Goal: Task Accomplishment & Management: Manage account settings

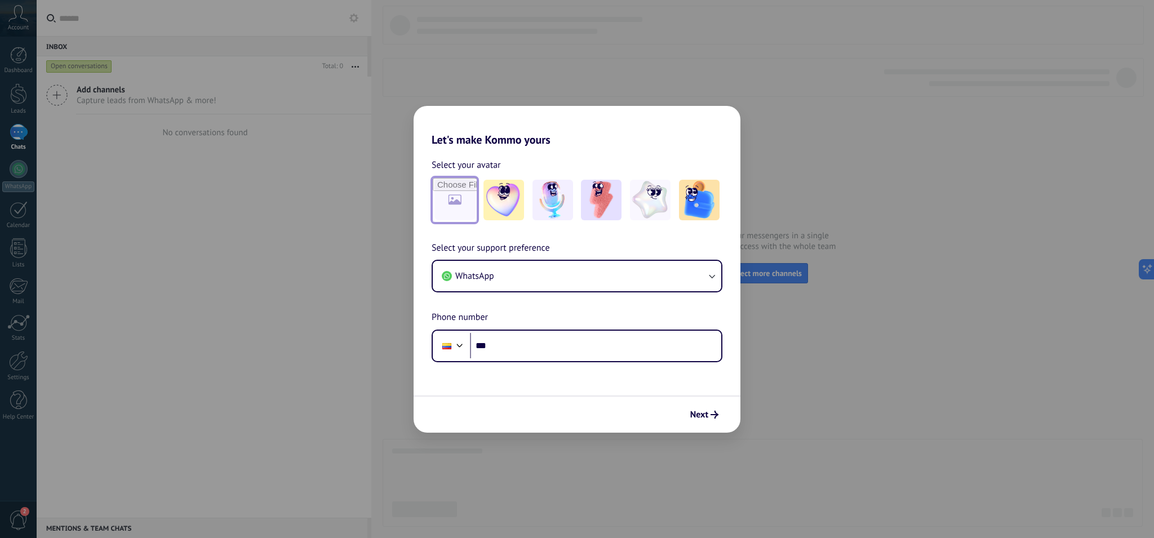
click at [462, 195] on input "file" at bounding box center [455, 200] width 44 height 44
type input "**********"
click at [709, 417] on span "Next" at bounding box center [704, 415] width 28 height 8
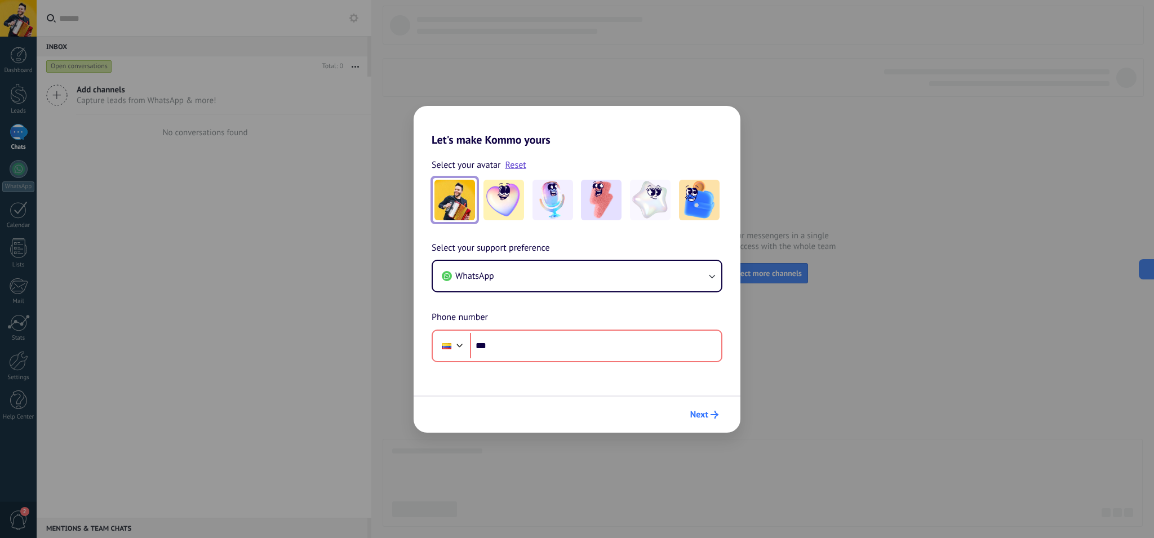
click at [716, 413] on use "submit" at bounding box center [715, 415] width 8 height 8
click at [773, 96] on div "Let's make Kommo yours Select your avatar Reset Select your support preference …" at bounding box center [577, 269] width 1154 height 538
click at [766, 103] on div "Let's make Kommo yours Select your avatar Reset Select your support preference …" at bounding box center [577, 269] width 1154 height 538
click at [676, 280] on button "WhatsApp" at bounding box center [577, 276] width 289 height 30
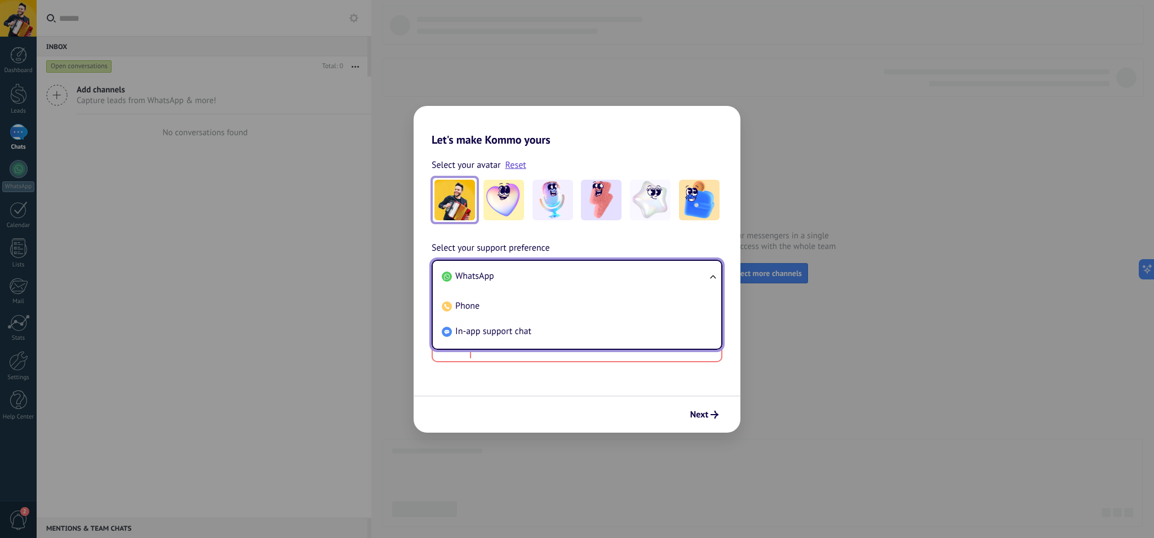
click at [485, 276] on span "WhatsApp" at bounding box center [474, 275] width 39 height 11
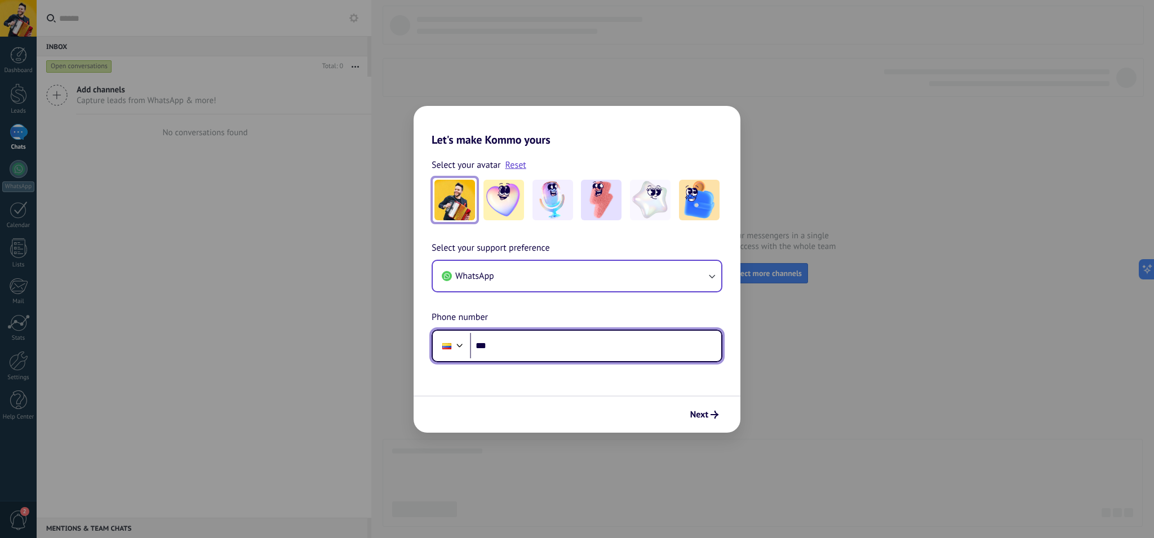
click at [536, 344] on input "***" at bounding box center [595, 346] width 251 height 26
paste input "**********"
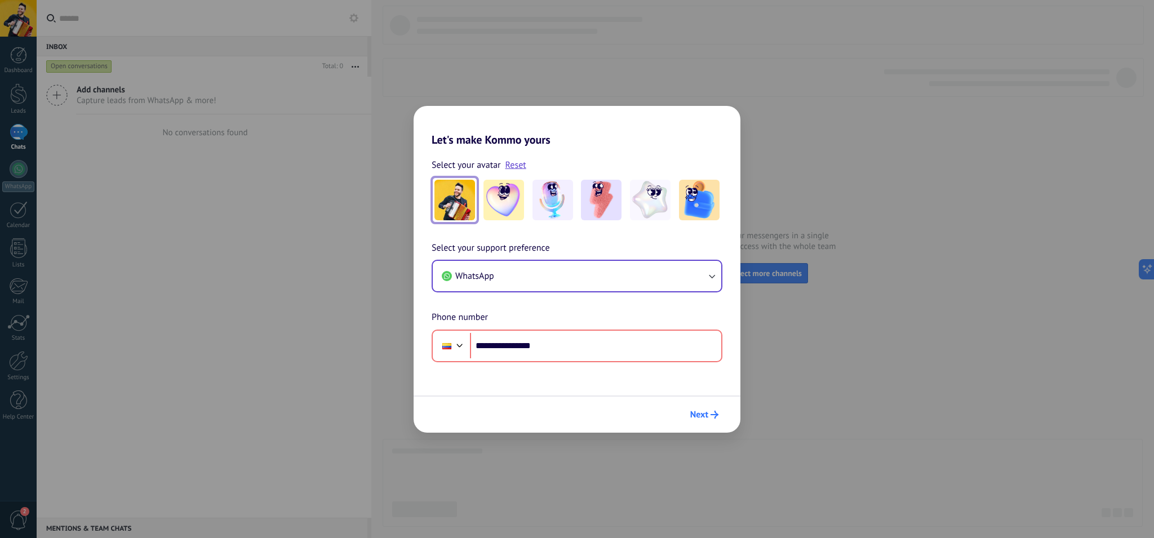
click at [704, 411] on span "Next" at bounding box center [699, 415] width 18 height 8
drag, startPoint x: 493, startPoint y: 346, endPoint x: 463, endPoint y: 344, distance: 30.0
click at [463, 344] on div "**********" at bounding box center [577, 346] width 291 height 33
click at [702, 418] on span "Next" at bounding box center [699, 415] width 18 height 8
click at [696, 416] on span "Next" at bounding box center [699, 415] width 18 height 8
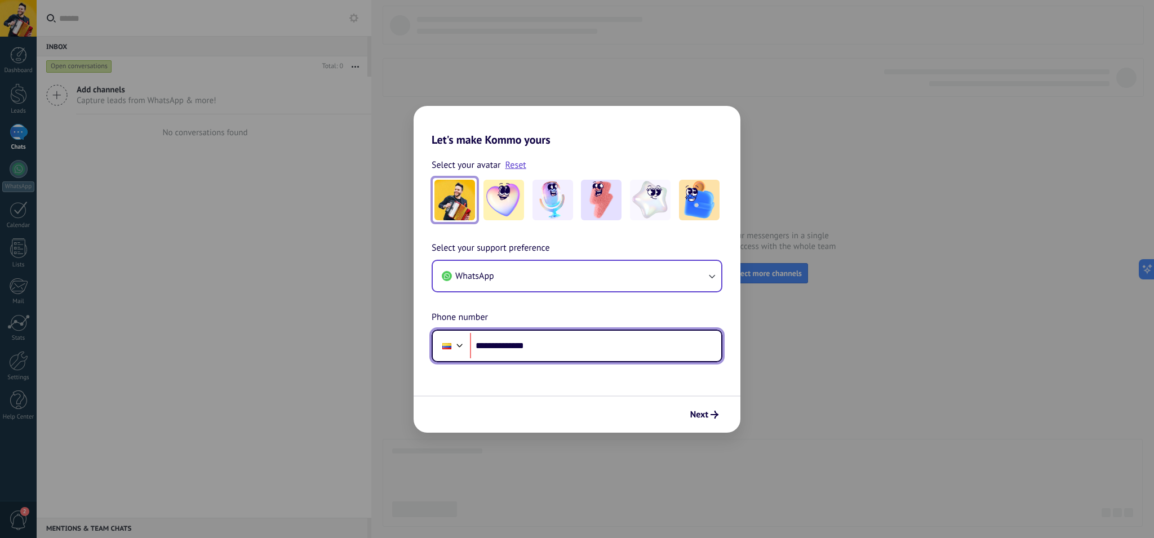
click at [530, 349] on input "**********" at bounding box center [595, 346] width 251 height 26
type input "**********"
click at [724, 416] on div "Next" at bounding box center [577, 414] width 327 height 37
click at [721, 415] on button "Next" at bounding box center [704, 414] width 38 height 19
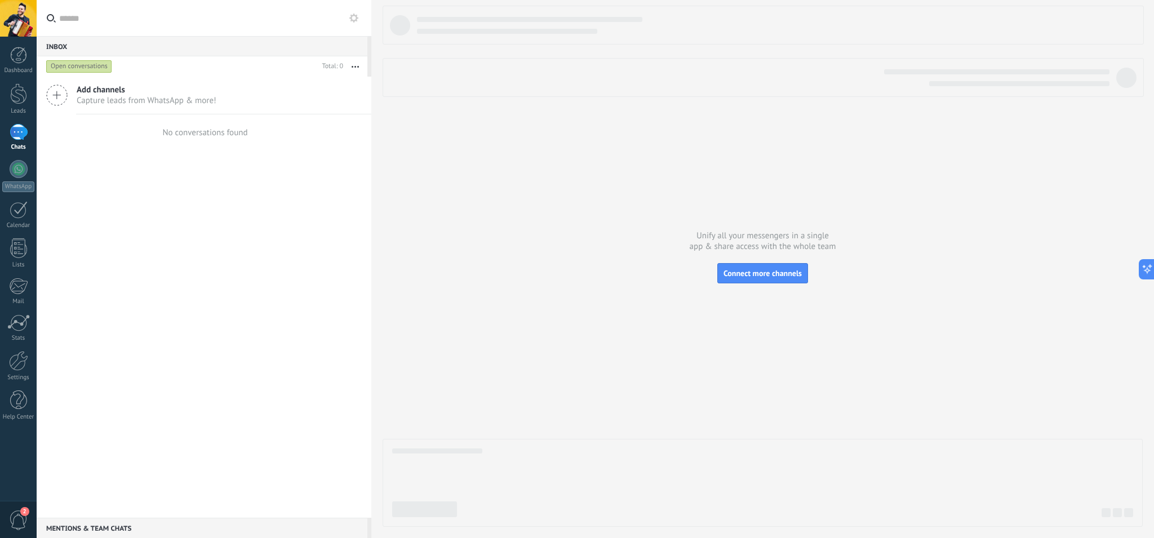
click at [99, 102] on span "Capture leads from WhatsApp & more!" at bounding box center [147, 100] width 140 height 11
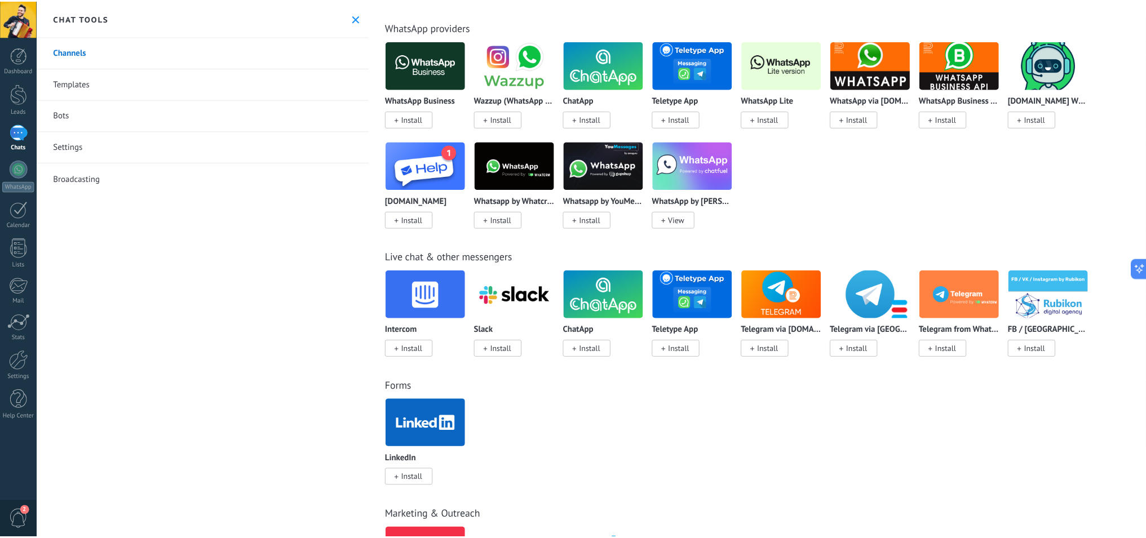
scroll to position [8, 0]
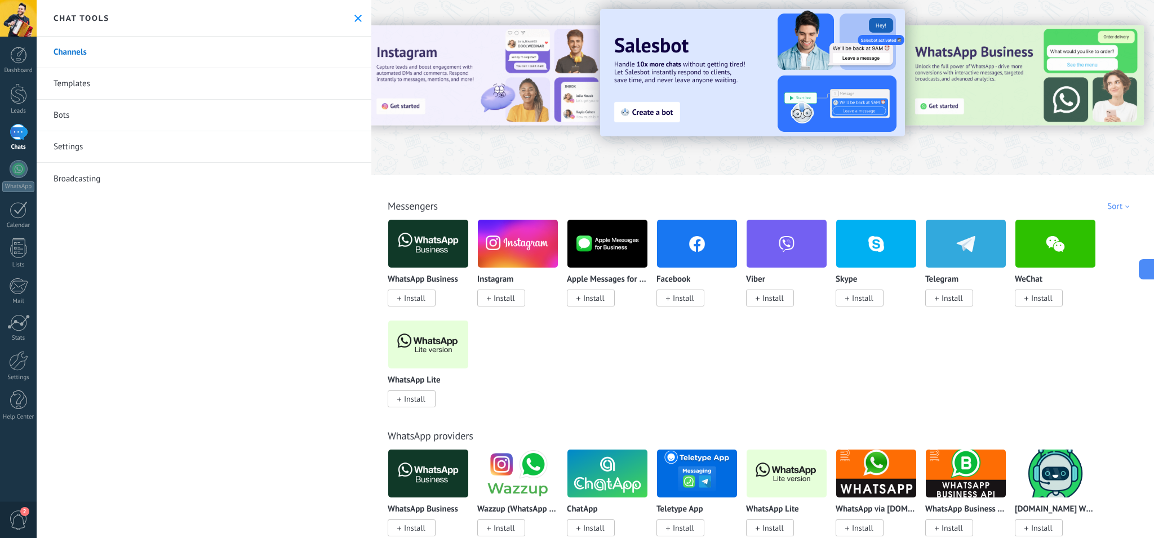
click at [411, 300] on span "Install" at bounding box center [414, 298] width 21 height 10
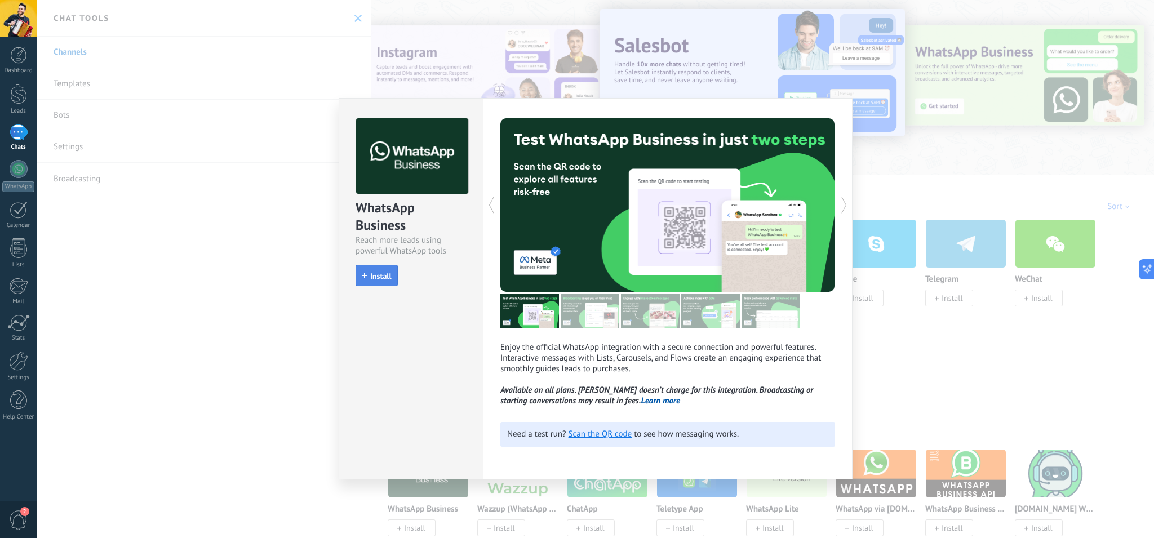
click at [374, 280] on span "Install" at bounding box center [380, 276] width 21 height 8
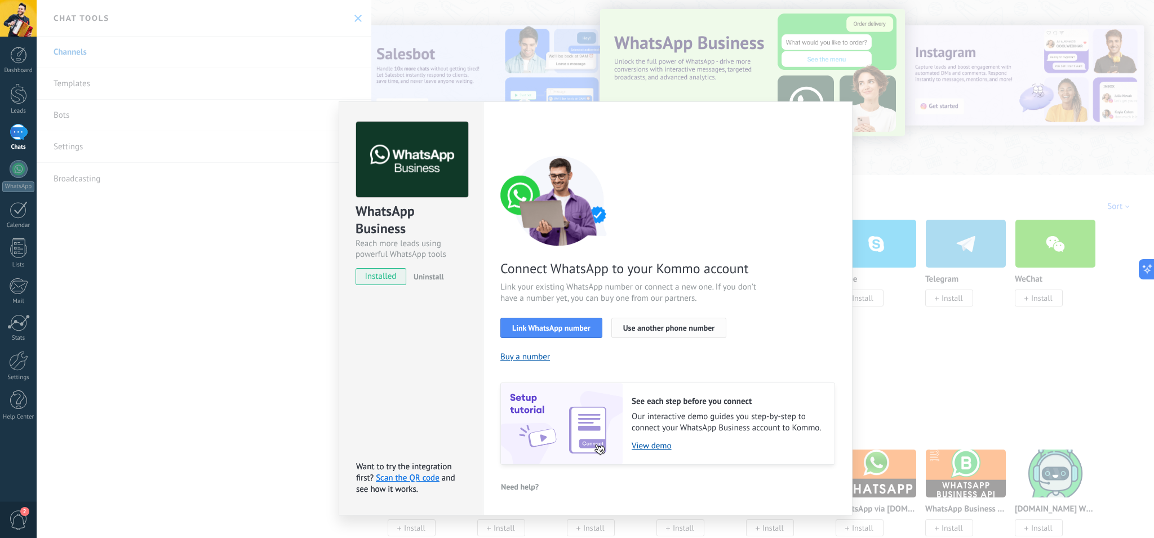
click at [660, 330] on span "Use another phone number" at bounding box center [668, 328] width 91 height 8
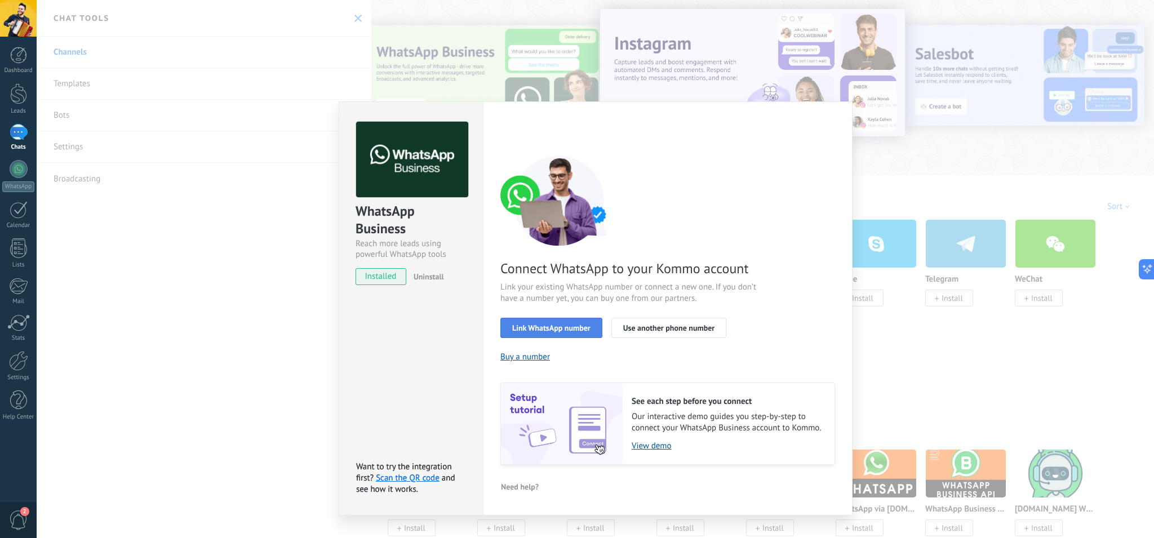
click at [561, 332] on span "Link WhatsApp number" at bounding box center [551, 328] width 78 height 8
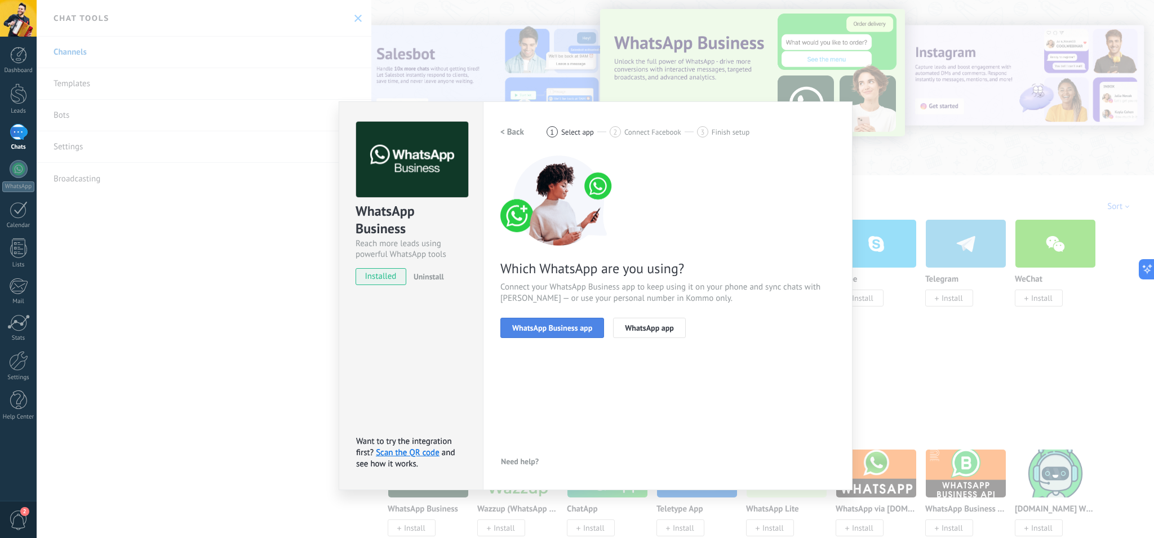
click at [565, 334] on button "WhatsApp Business app" at bounding box center [552, 328] width 104 height 20
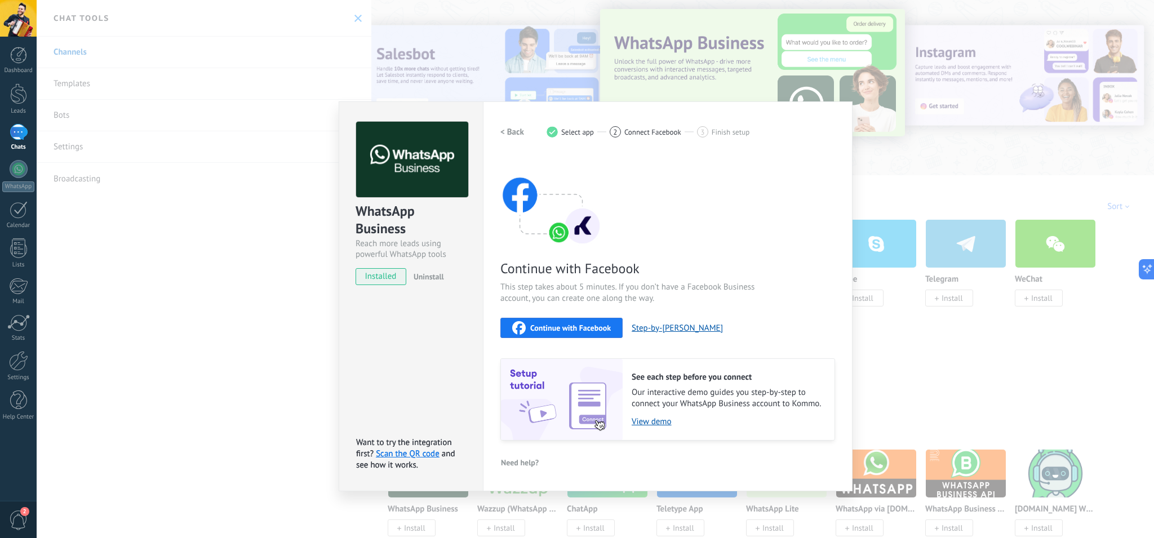
click at [906, 190] on div "WhatsApp Business Reach more leads using powerful WhatsApp tools installed Unin…" at bounding box center [595, 269] width 1117 height 538
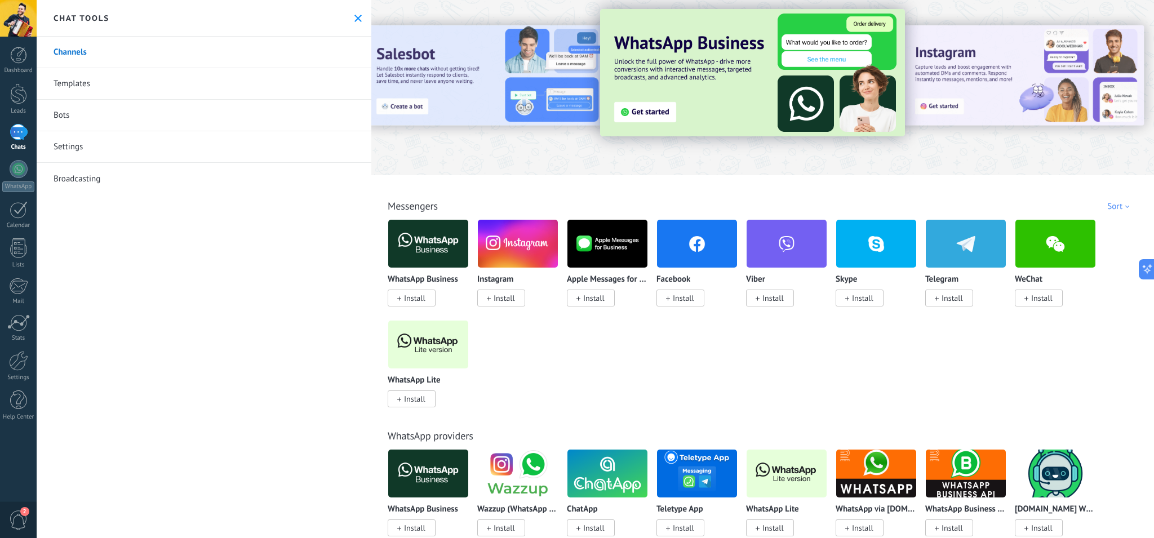
click at [16, 128] on div at bounding box center [19, 132] width 18 height 16
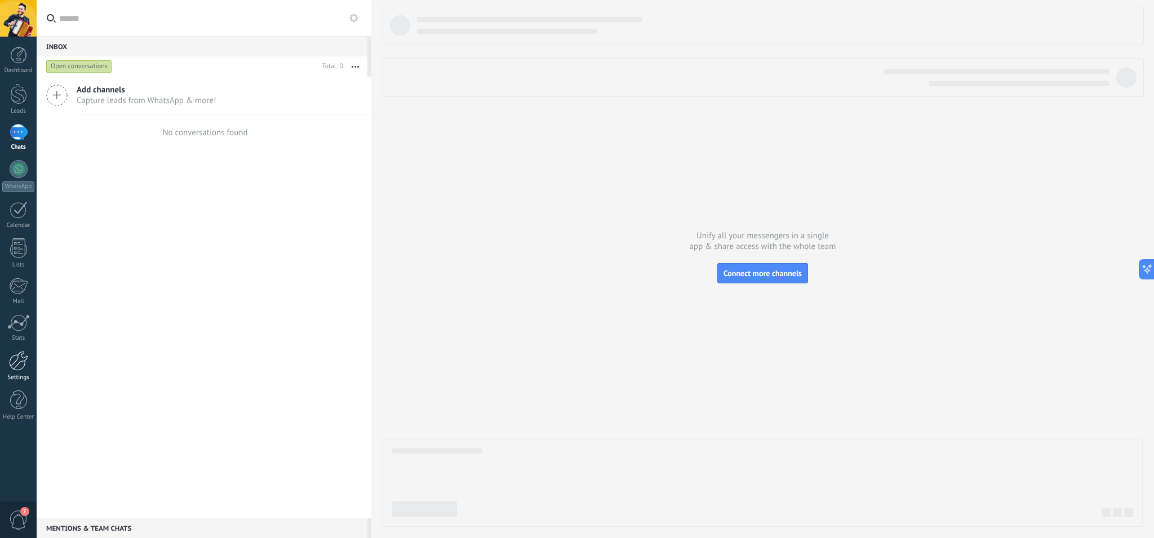
click at [21, 362] on div at bounding box center [18, 361] width 19 height 20
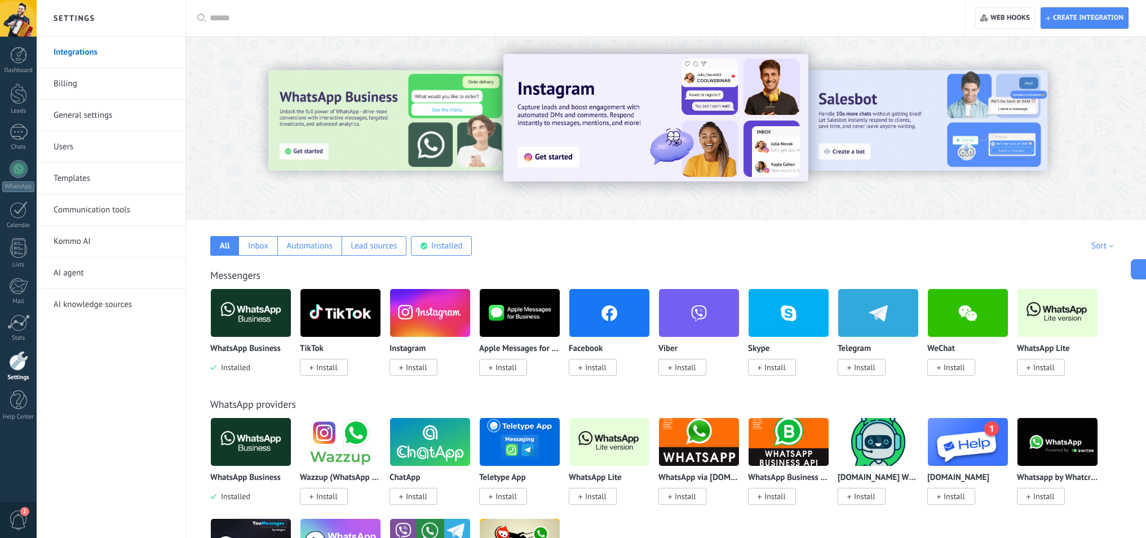
click at [228, 347] on p "WhatsApp Business" at bounding box center [245, 349] width 70 height 10
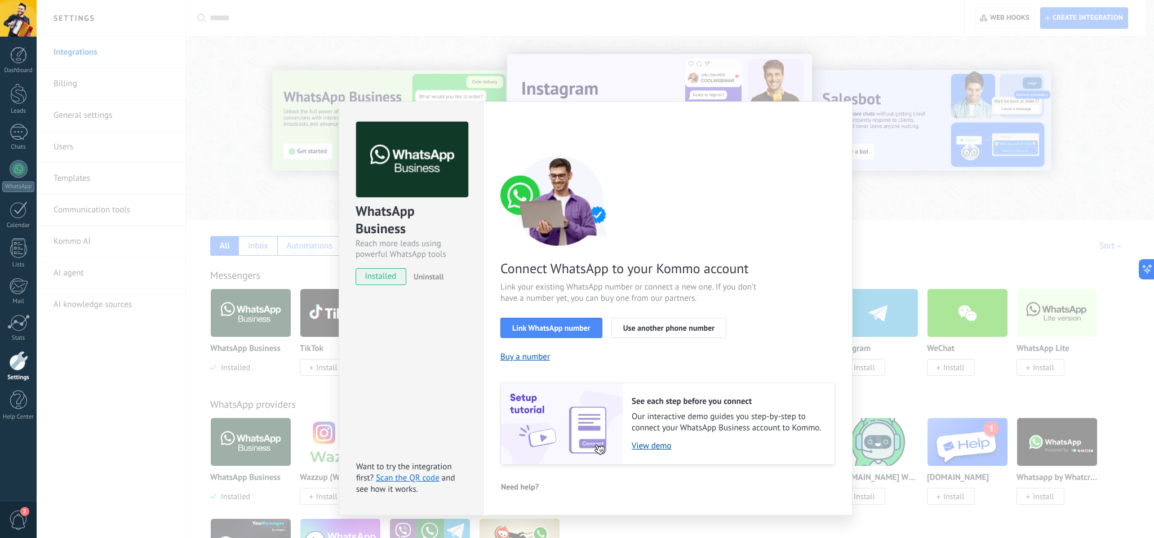
click at [423, 273] on span "Uninstall" at bounding box center [429, 277] width 30 height 10
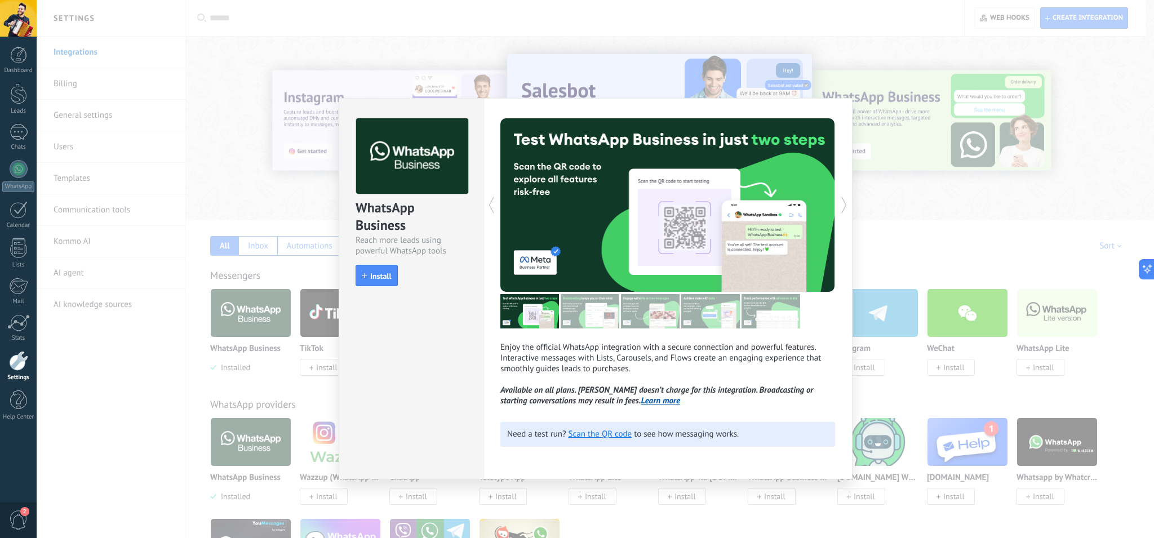
click at [976, 233] on div "WhatsApp Business Reach more leads using powerful WhatsApp tools install Instal…" at bounding box center [595, 269] width 1117 height 538
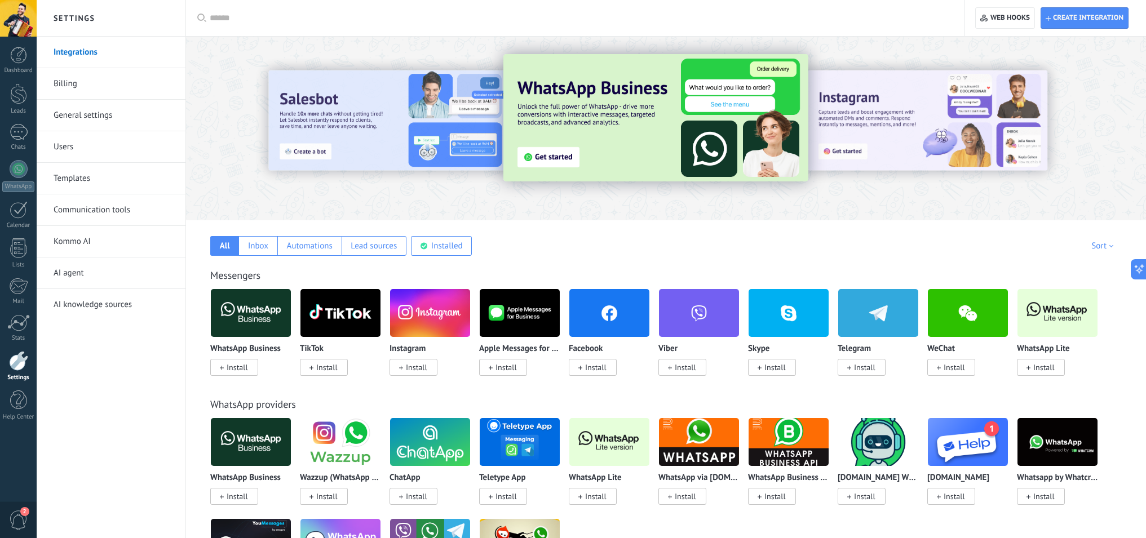
click at [85, 110] on link "General settings" at bounding box center [114, 116] width 121 height 32
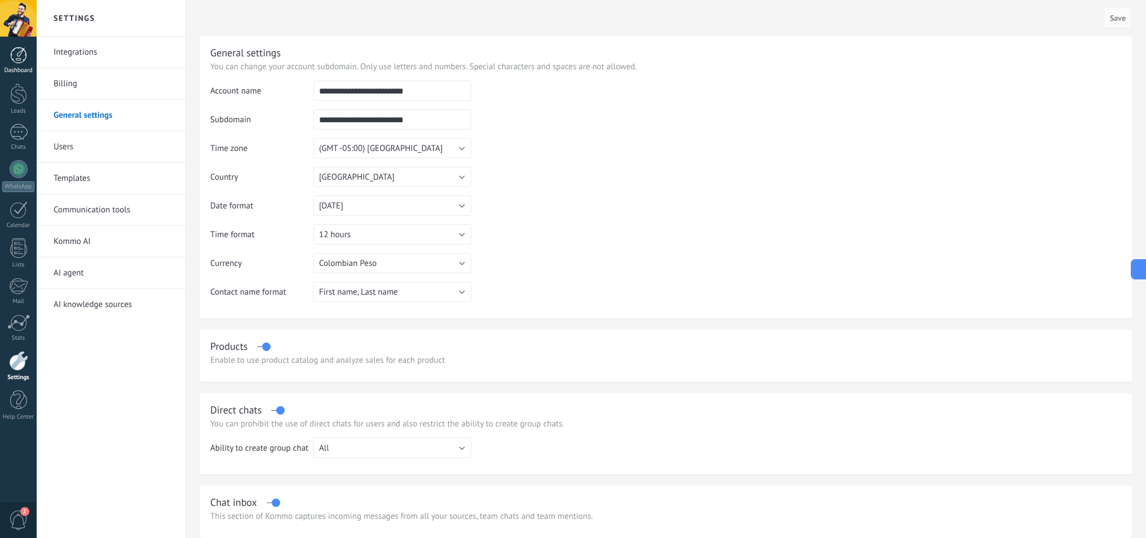
click at [20, 47] on div at bounding box center [18, 55] width 17 height 17
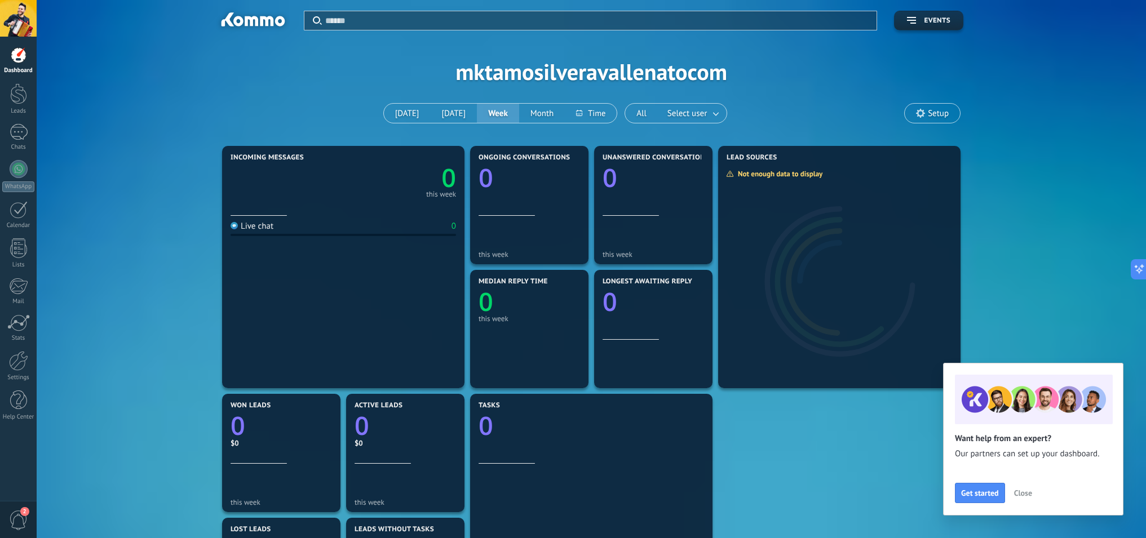
click at [947, 109] on span "Setup" at bounding box center [938, 114] width 21 height 10
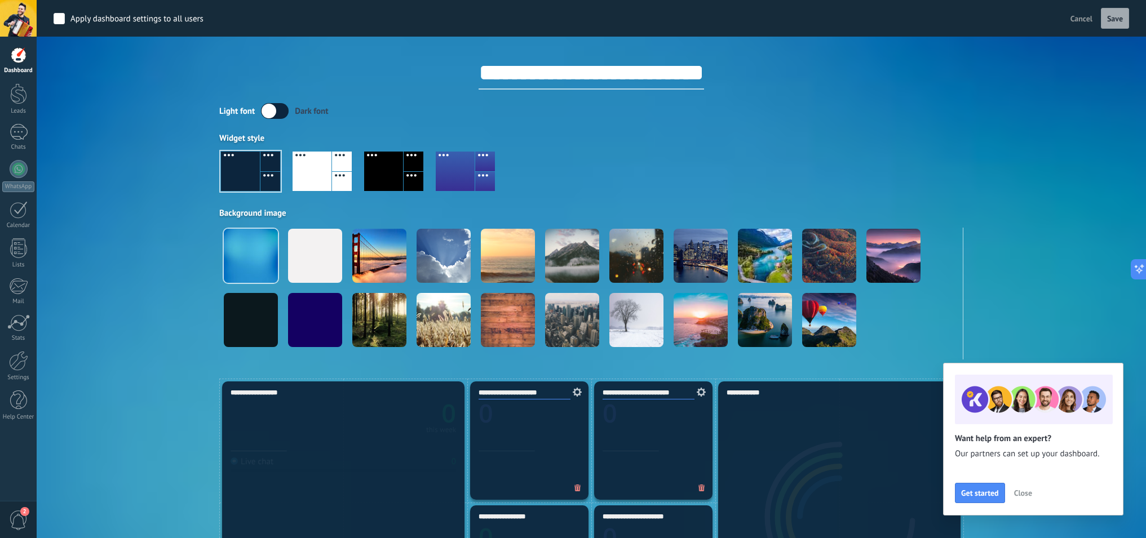
click at [1076, 17] on span "Cancel" at bounding box center [1081, 19] width 22 height 10
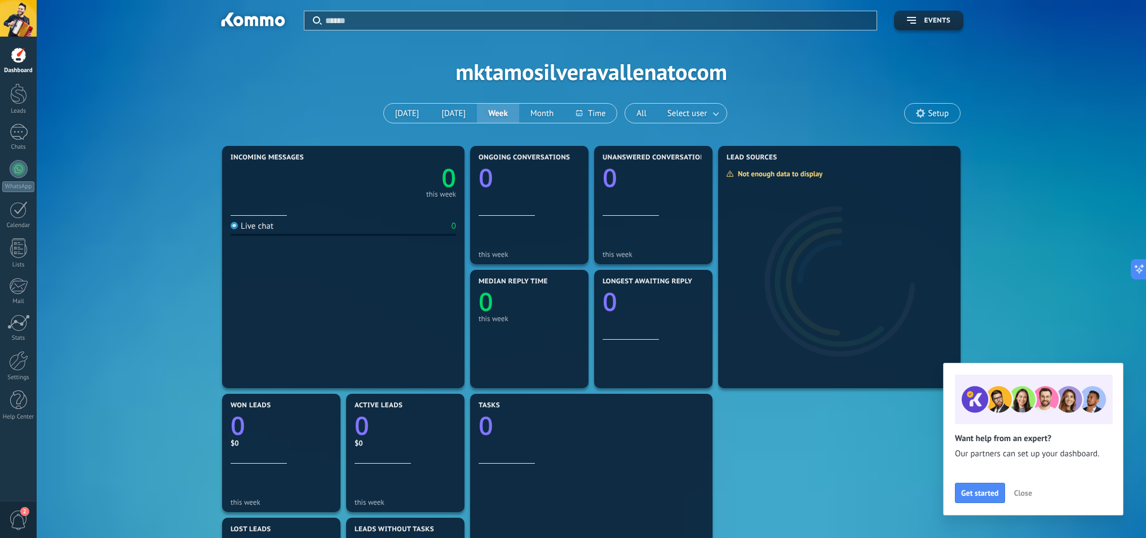
click at [1027, 491] on span "Close" at bounding box center [1023, 493] width 18 height 8
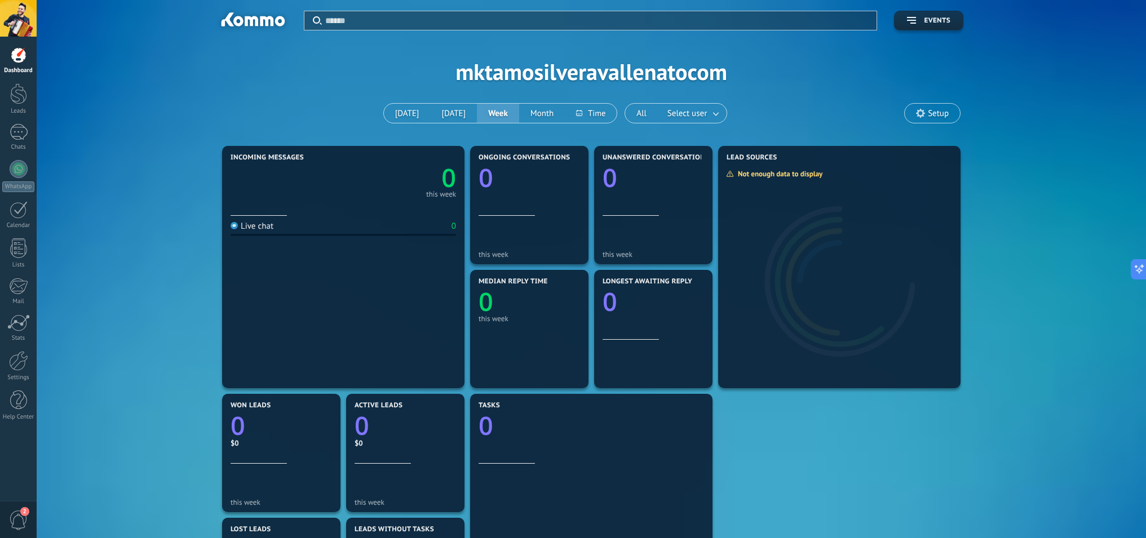
click at [27, 511] on span "2" at bounding box center [24, 511] width 9 height 9
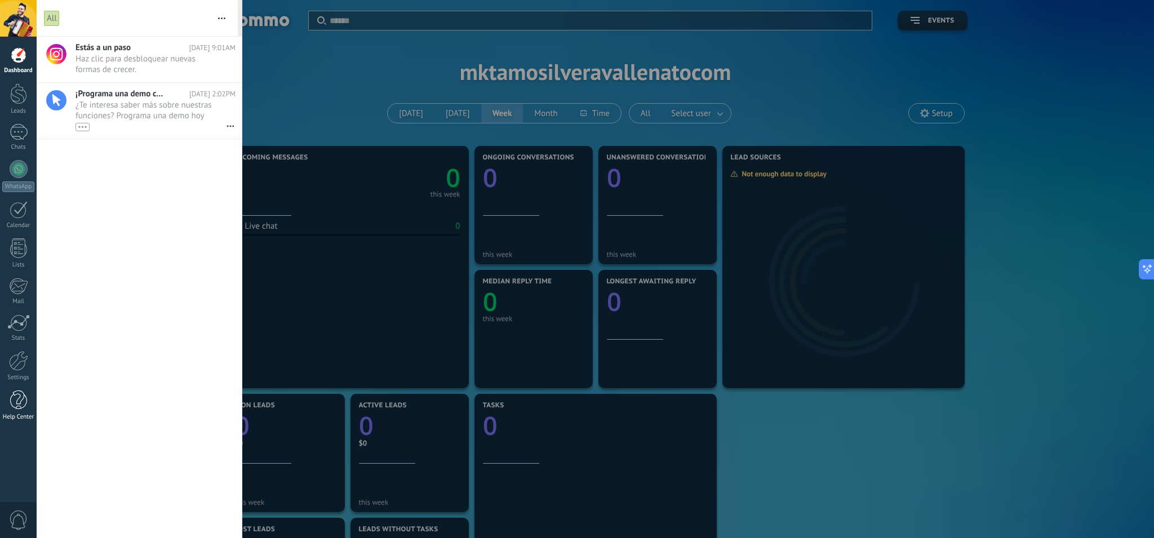
click at [12, 407] on div at bounding box center [18, 401] width 17 height 20
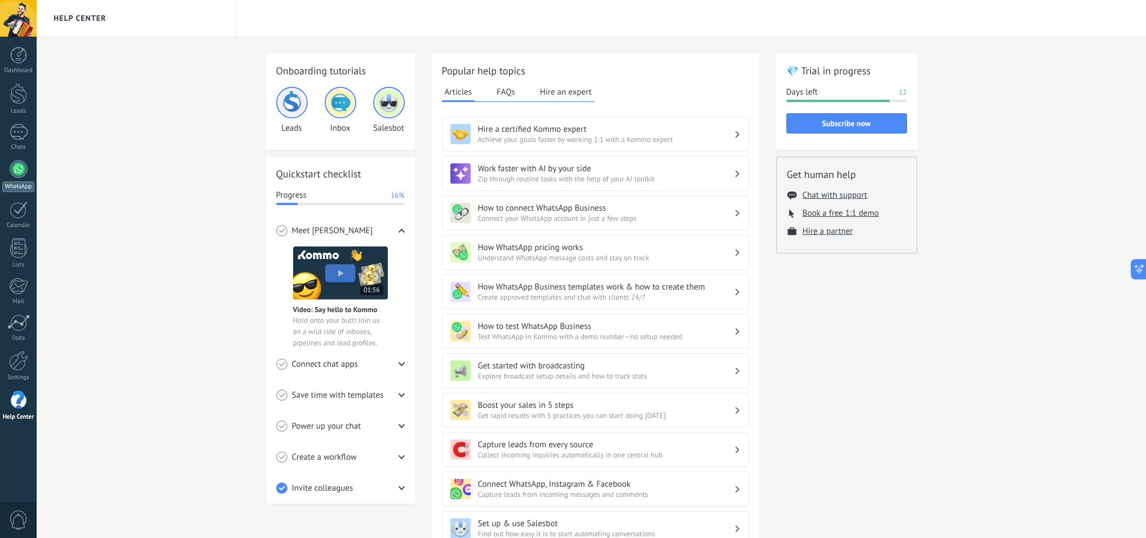
click at [25, 174] on link "WhatsApp" at bounding box center [18, 176] width 37 height 32
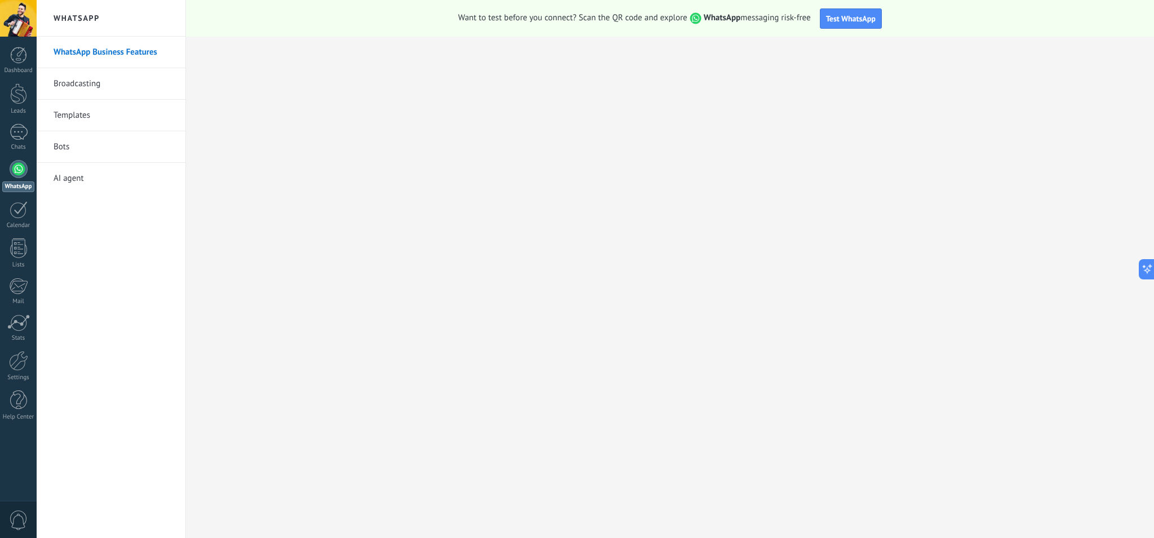
click at [132, 87] on link "Broadcasting" at bounding box center [114, 84] width 121 height 32
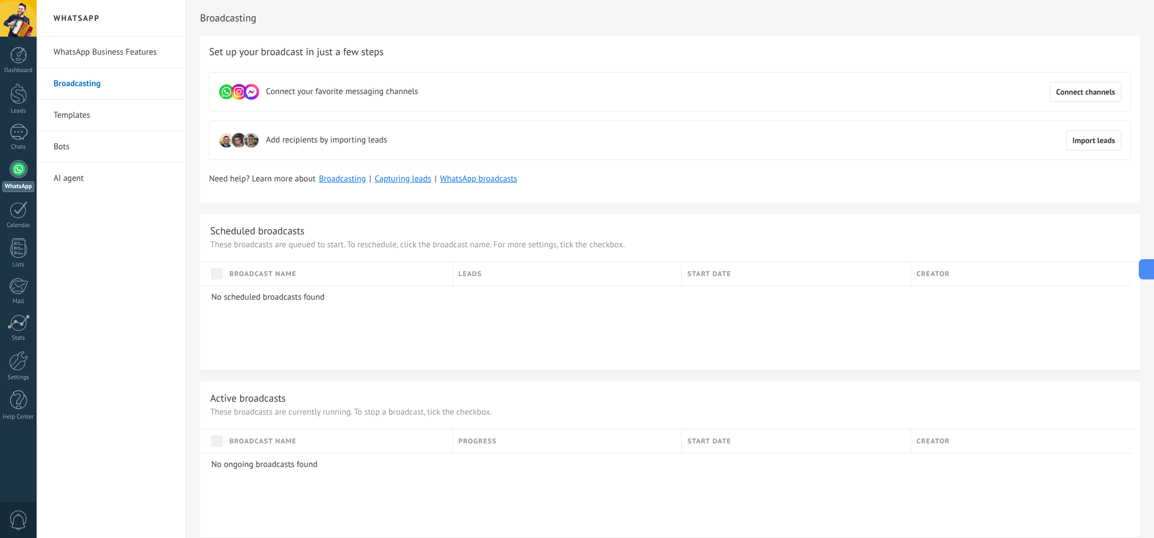
click at [85, 112] on link "Templates" at bounding box center [114, 116] width 121 height 32
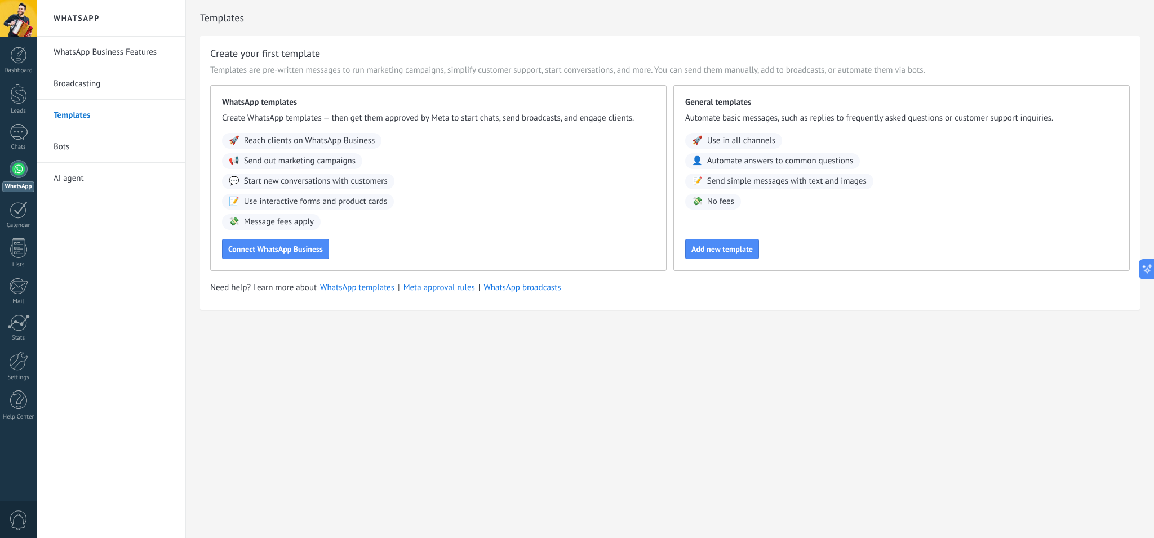
click at [52, 145] on li "Bots" at bounding box center [111, 147] width 149 height 32
click at [57, 147] on link "Bots" at bounding box center [114, 147] width 121 height 32
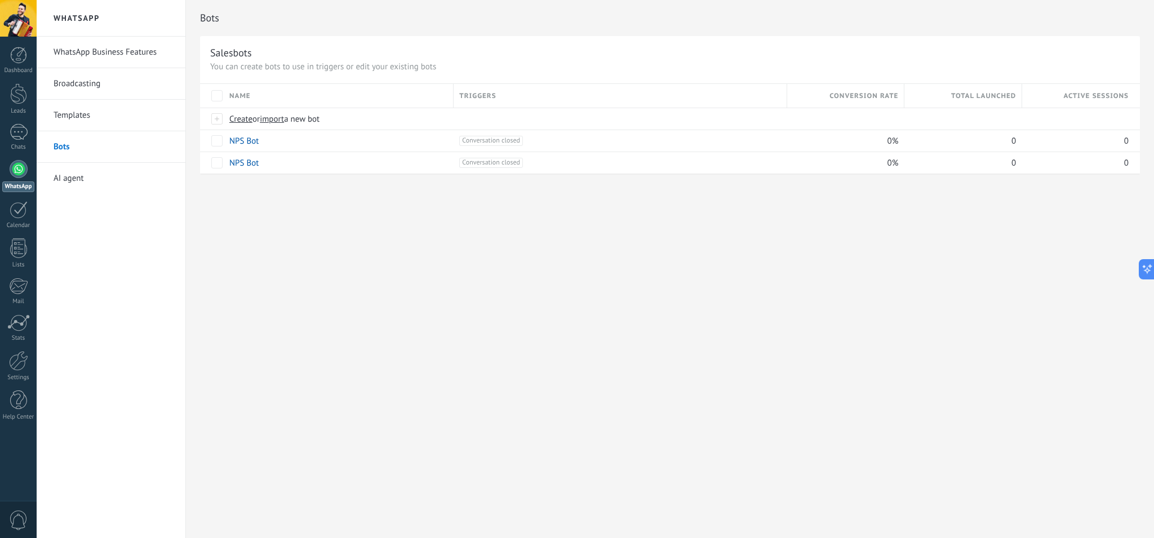
click at [76, 185] on link "AI agent" at bounding box center [114, 179] width 121 height 32
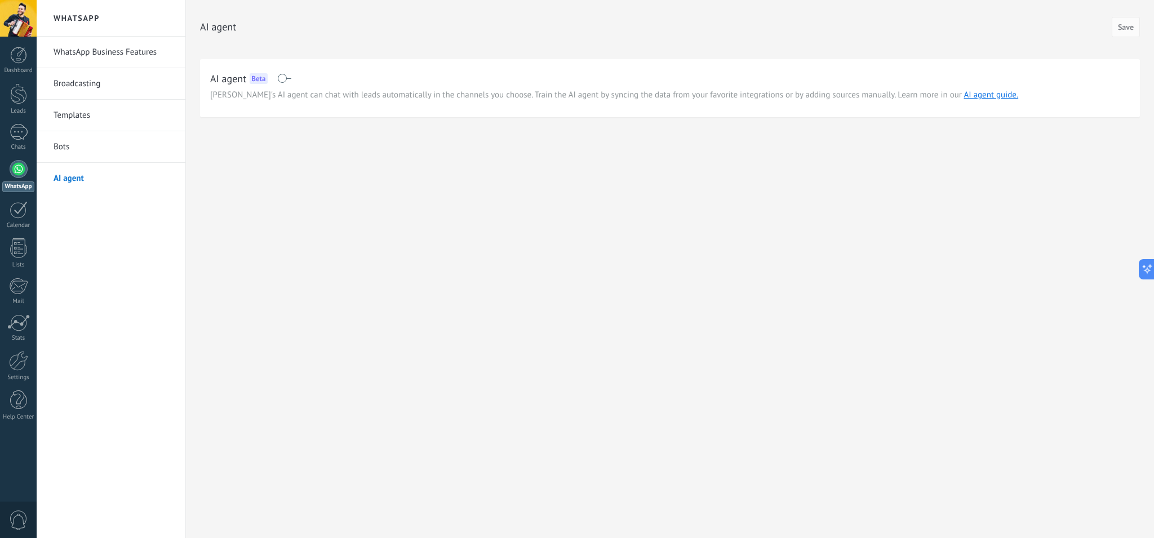
click at [14, 28] on div at bounding box center [18, 18] width 37 height 37
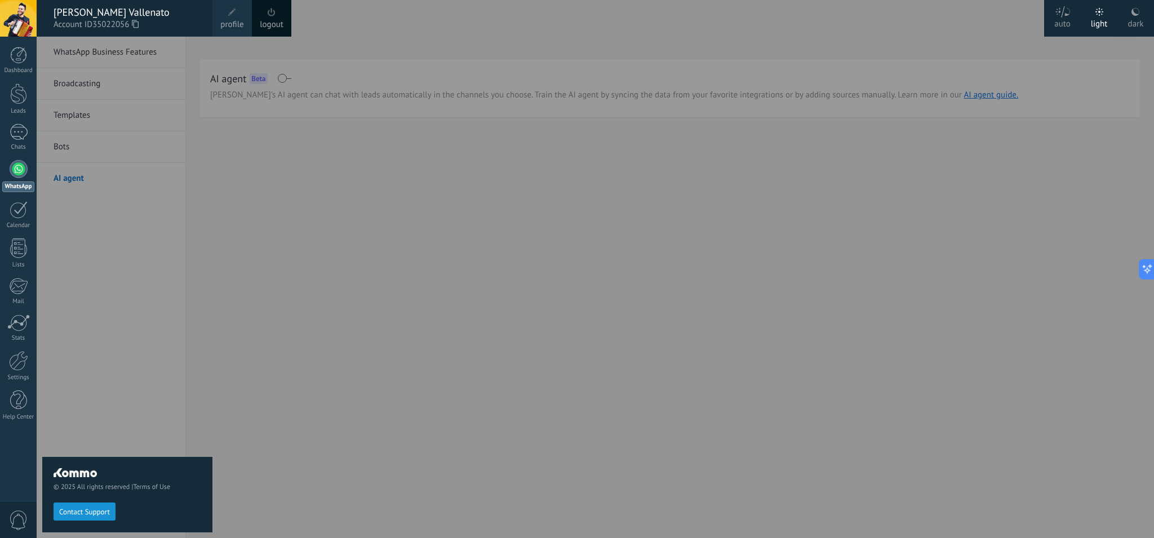
click at [281, 23] on link "logout" at bounding box center [272, 25] width 24 height 12
